Goal: Entertainment & Leisure: Consume media (video, audio)

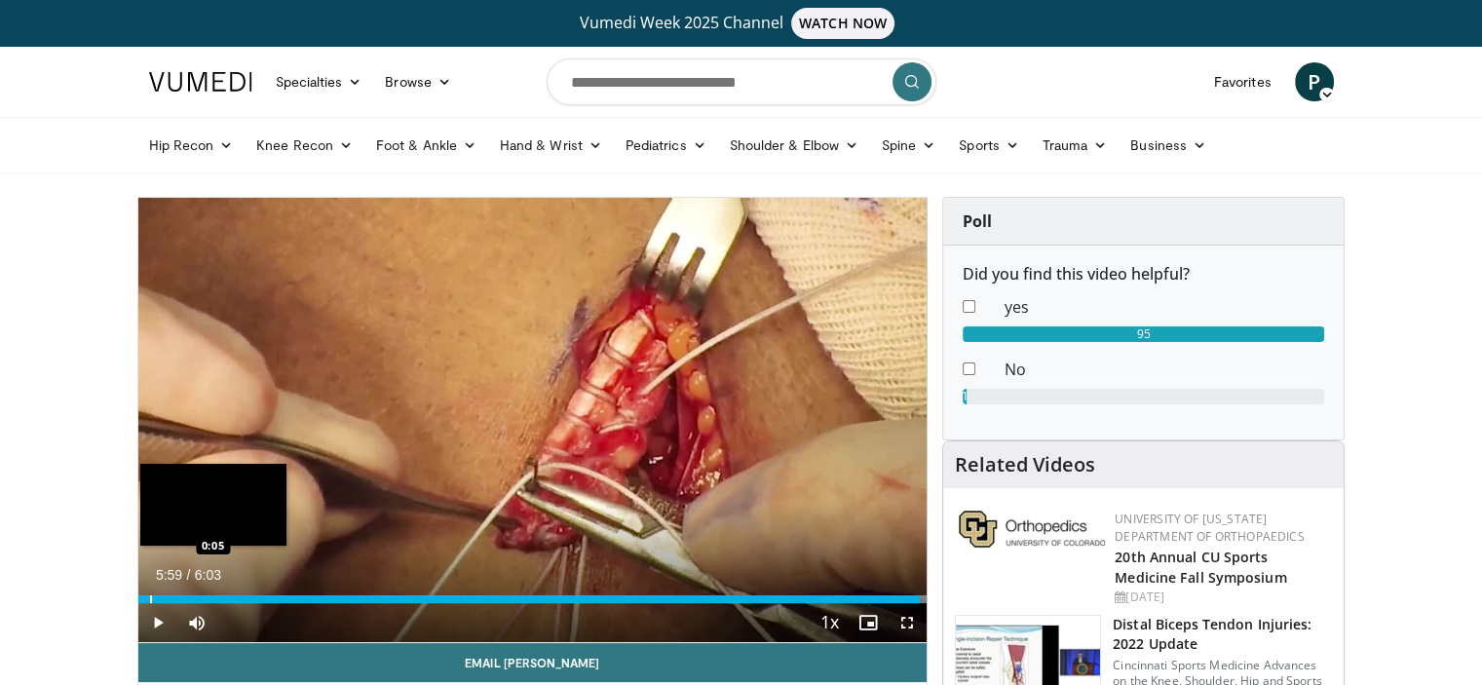
click at [150, 600] on div "Progress Bar" at bounding box center [151, 599] width 2 height 8
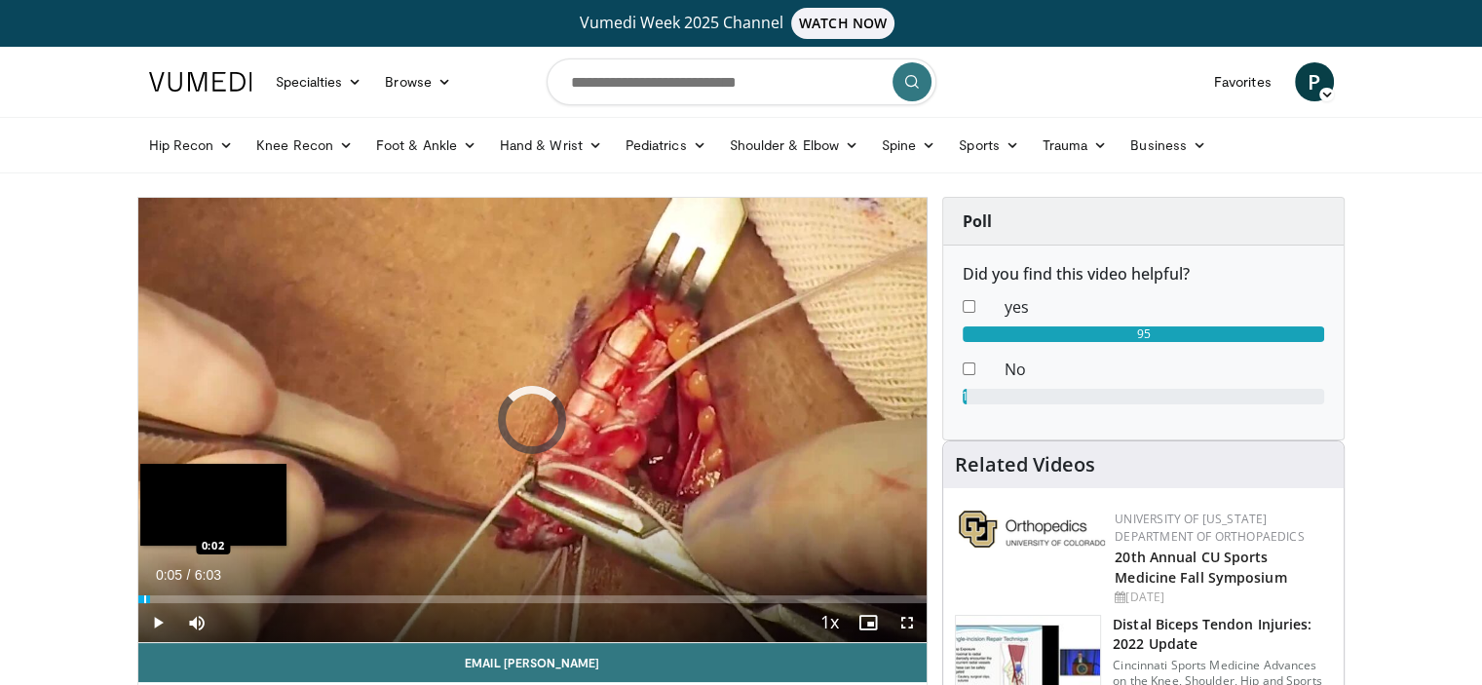
click at [144, 600] on div "Progress Bar" at bounding box center [145, 599] width 2 height 8
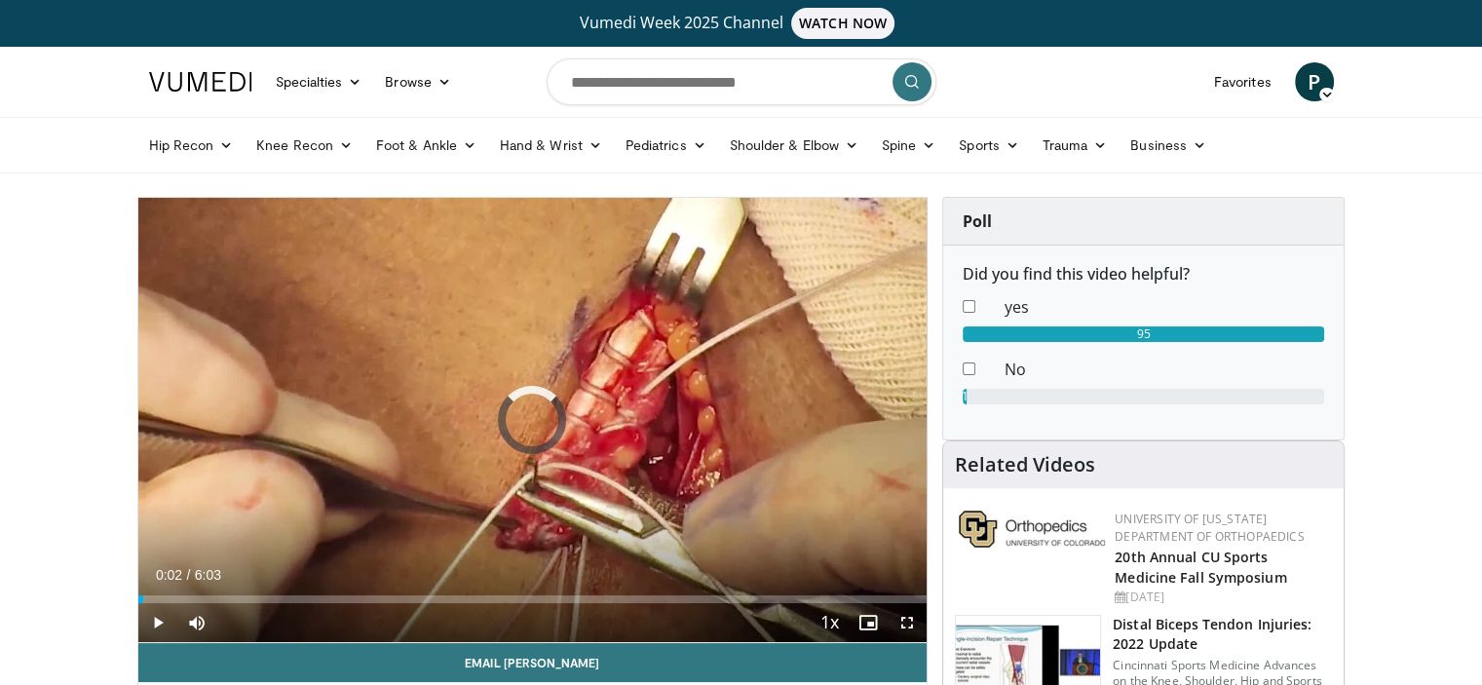
drag, startPoint x: 143, startPoint y: 600, endPoint x: 111, endPoint y: 600, distance: 32.1
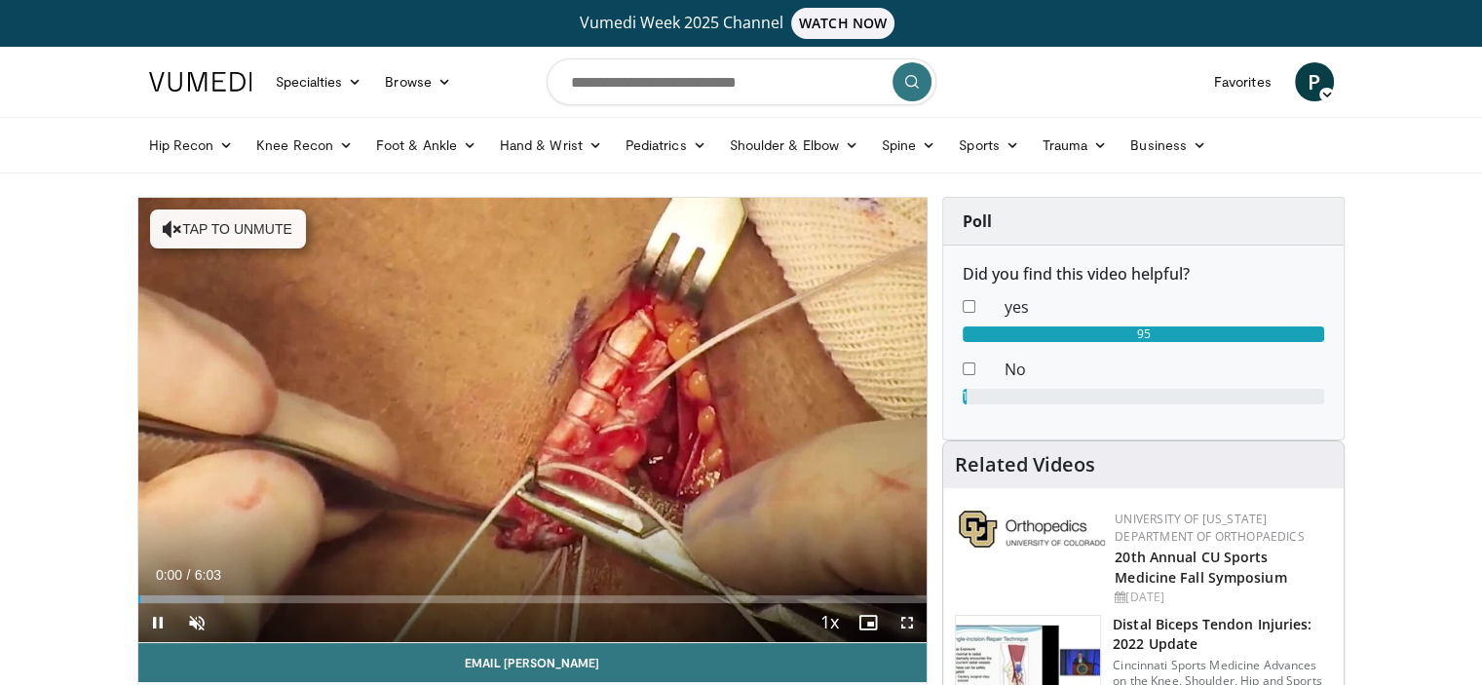
click at [911, 617] on span "Video Player" at bounding box center [906, 622] width 39 height 39
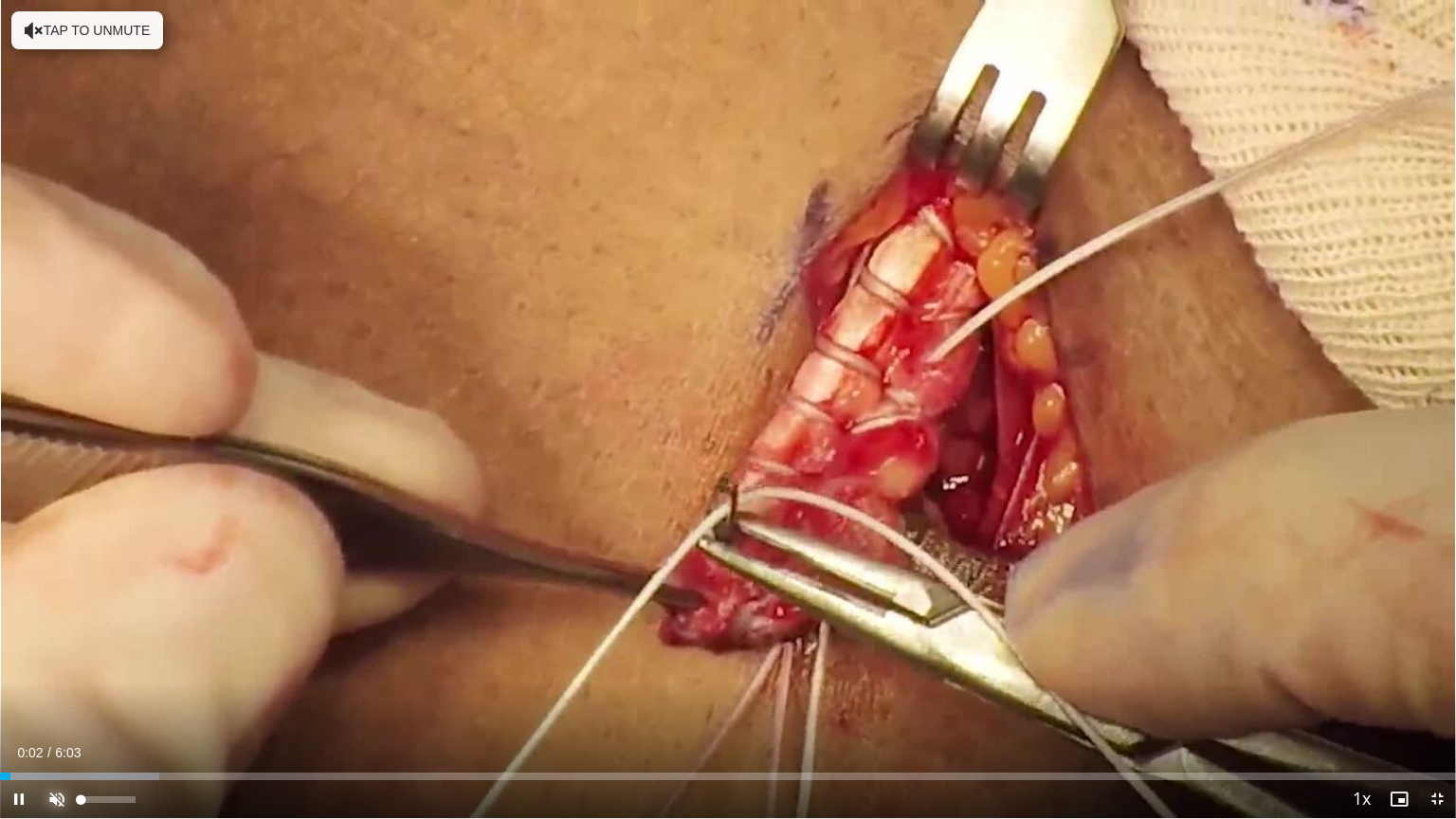
click at [62, 665] on span "Video Player" at bounding box center [56, 799] width 38 height 38
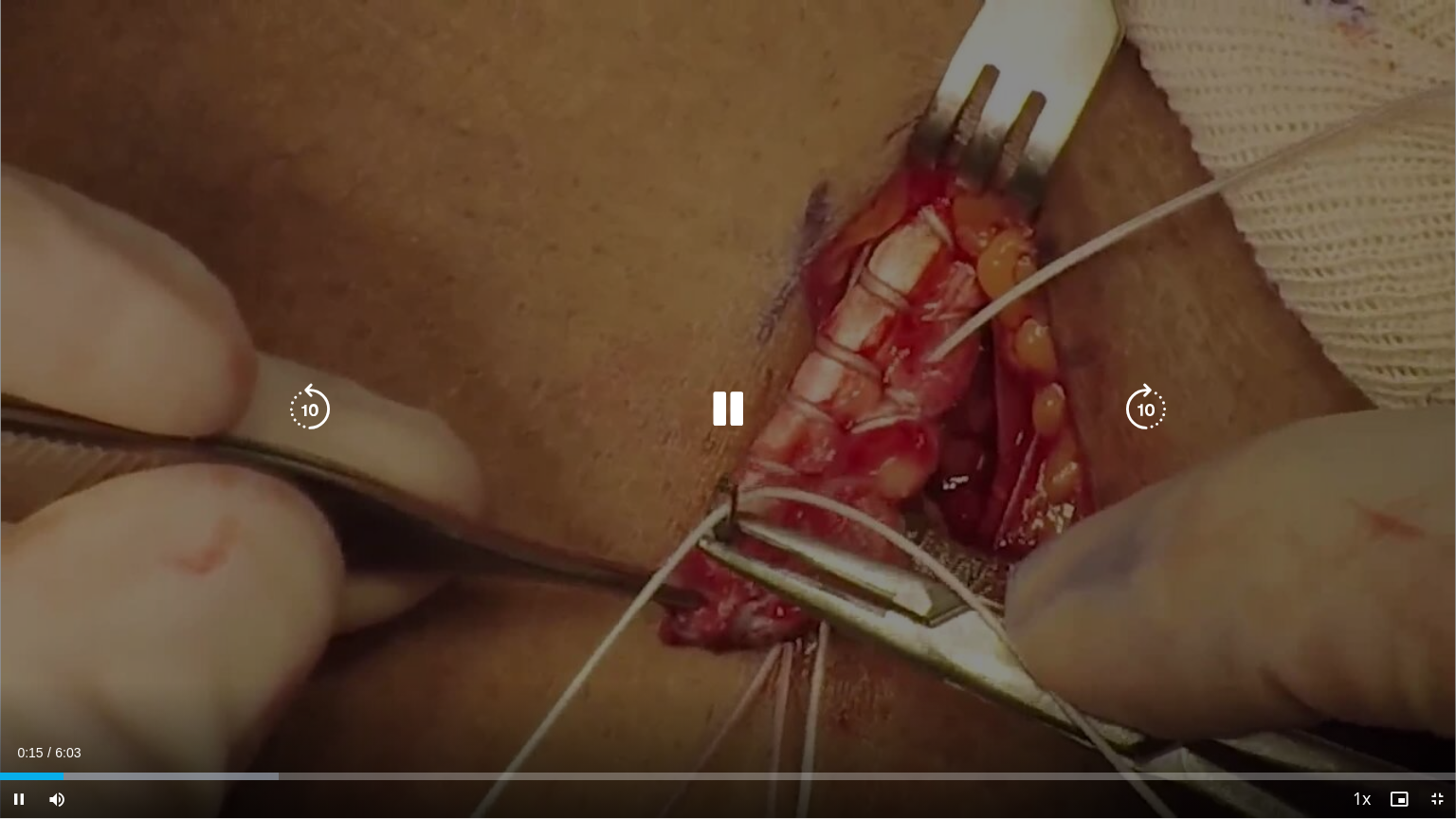
click at [213, 659] on div "10 seconds Tap to unmute" at bounding box center [728, 409] width 1456 height 818
